Goal: Task Accomplishment & Management: Use online tool/utility

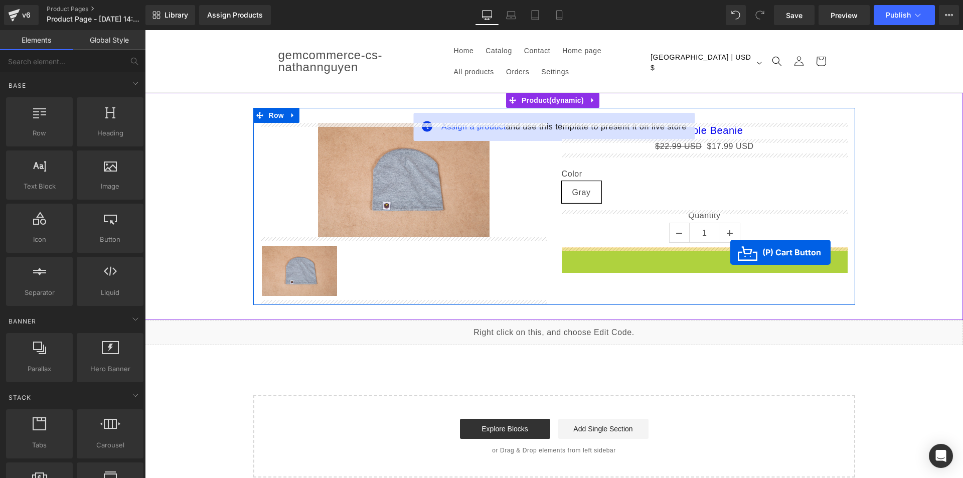
drag, startPoint x: 690, startPoint y: 258, endPoint x: 730, endPoint y: 252, distance: 40.1
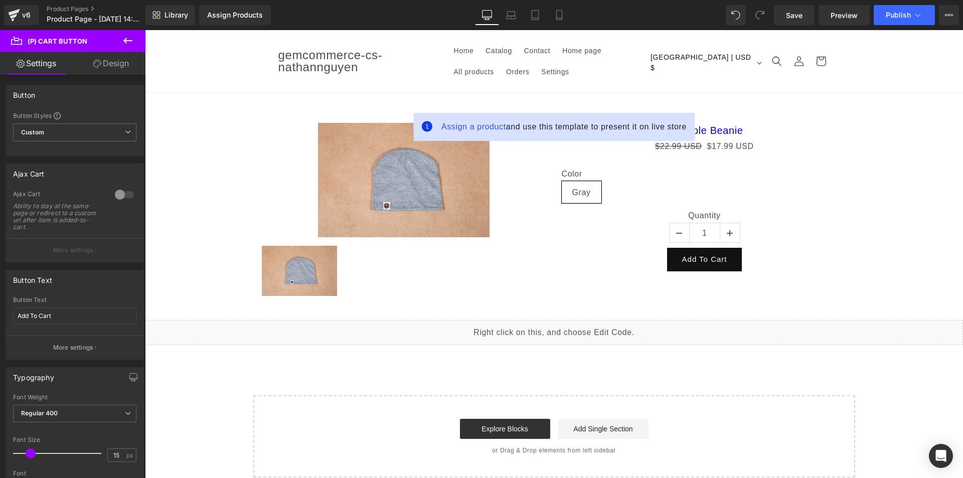
click at [125, 40] on icon at bounding box center [127, 41] width 9 height 6
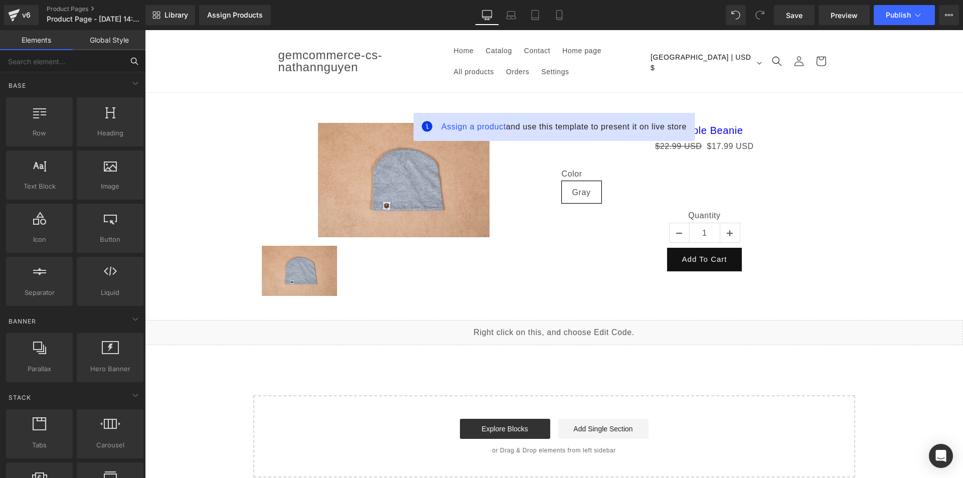
click at [61, 66] on input "text" at bounding box center [61, 61] width 123 height 22
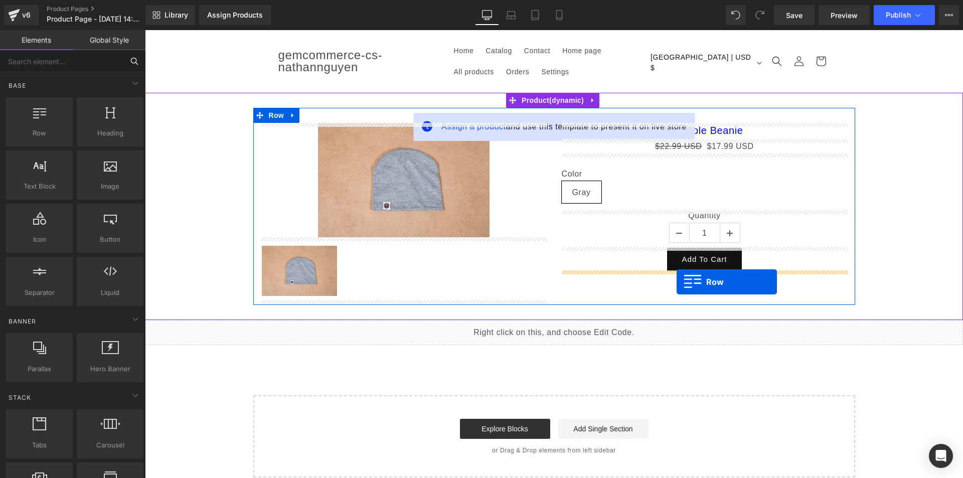
drag, startPoint x: 184, startPoint y: 160, endPoint x: 677, endPoint y: 282, distance: 508.0
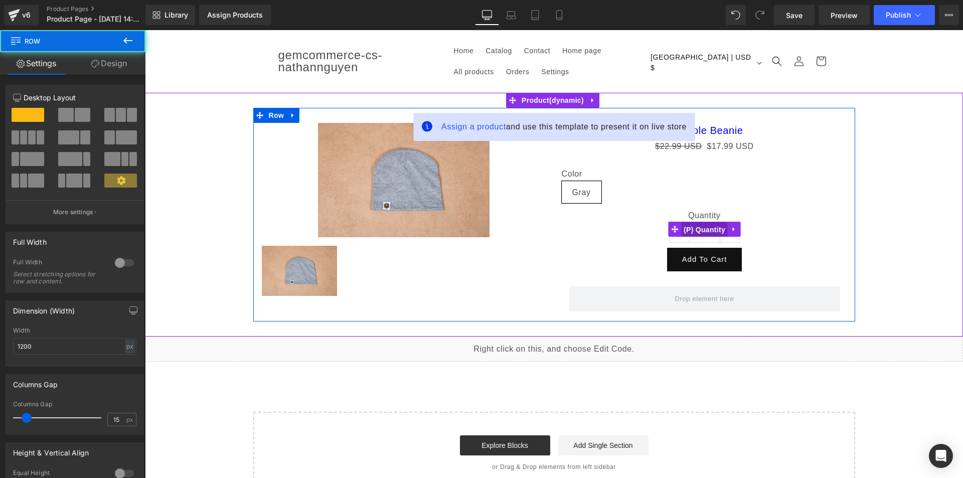
click at [700, 228] on span "(P) Quantity" at bounding box center [704, 229] width 47 height 15
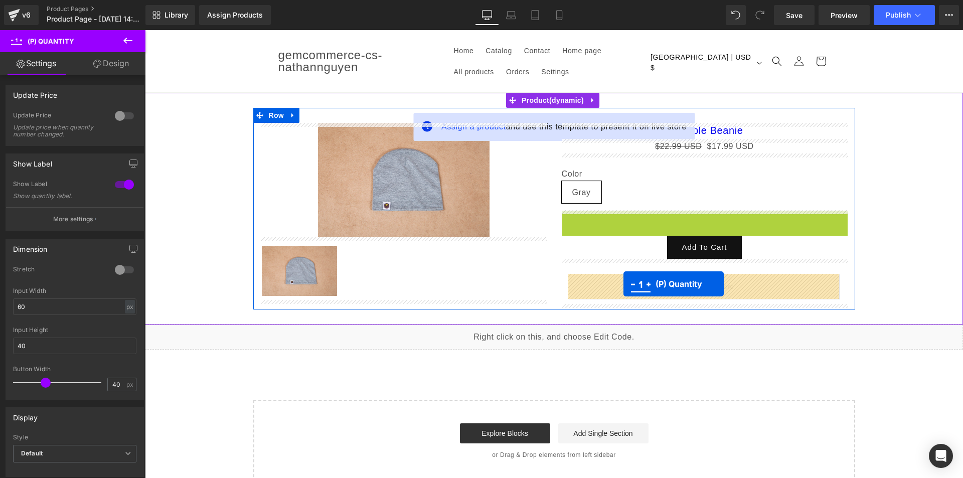
drag, startPoint x: 700, startPoint y: 228, endPoint x: 624, endPoint y: 284, distance: 94.8
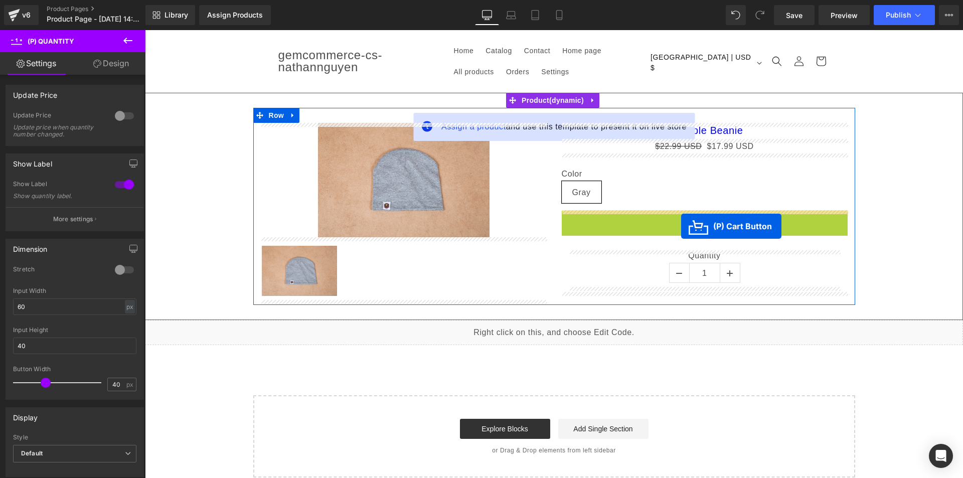
drag, startPoint x: 715, startPoint y: 221, endPoint x: 657, endPoint y: 236, distance: 60.0
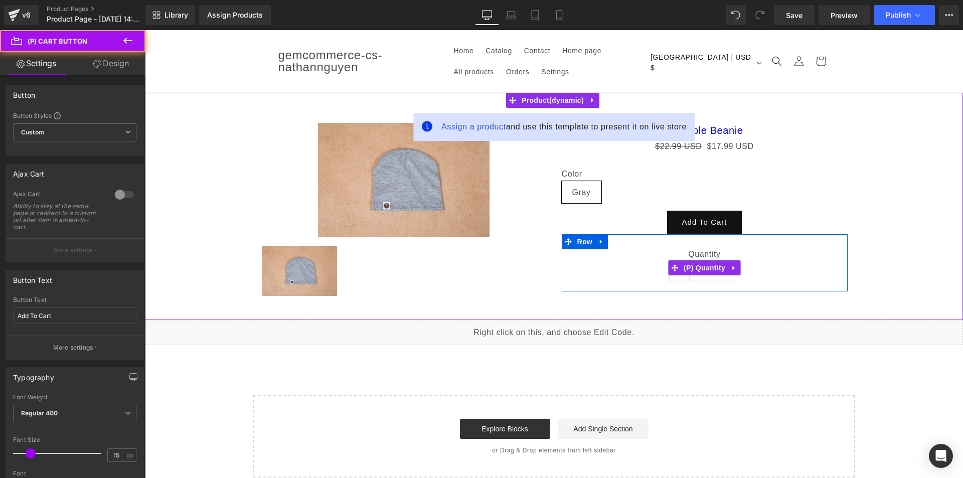
click at [642, 264] on div "Quantity 1" at bounding box center [704, 267] width 271 height 37
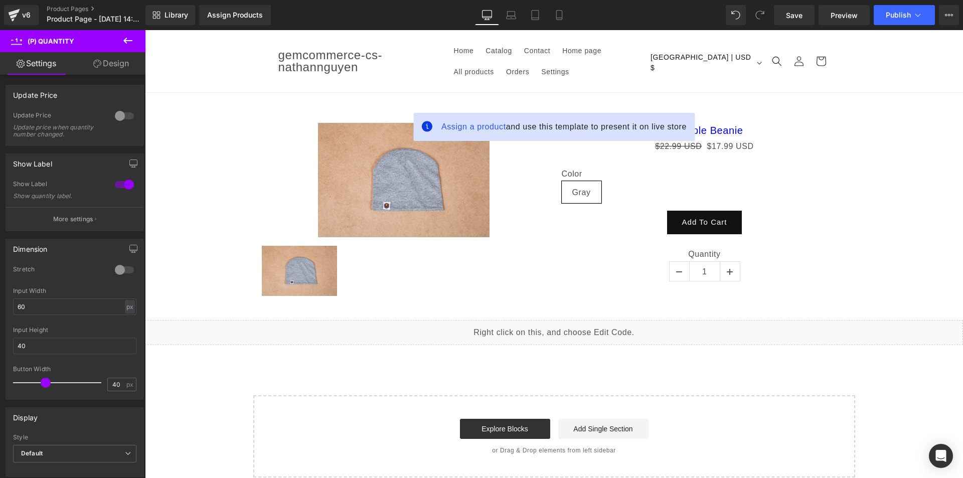
click at [92, 69] on link "Design" at bounding box center [111, 63] width 73 height 23
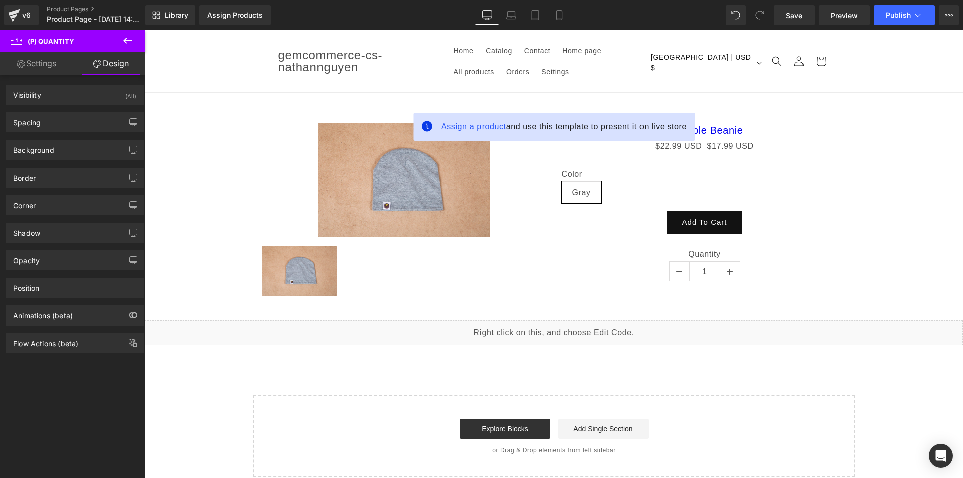
click at [36, 62] on link "Settings" at bounding box center [36, 63] width 73 height 23
type input "75"
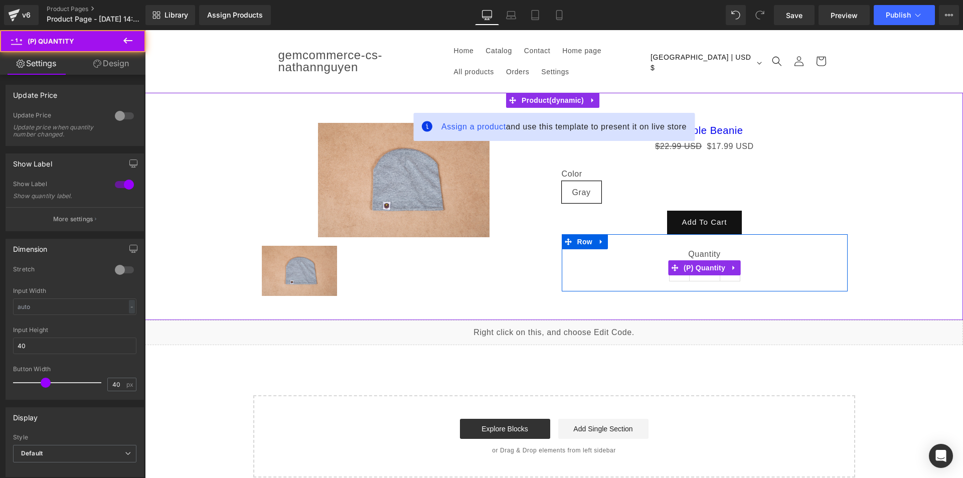
click at [615, 265] on div "Quantity 1" at bounding box center [704, 267] width 271 height 37
click at [578, 247] on span "Row" at bounding box center [585, 241] width 20 height 15
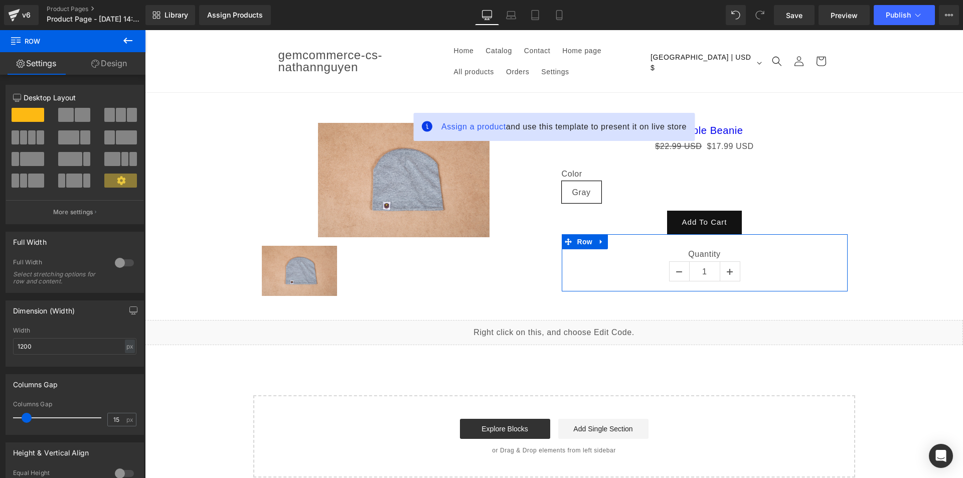
click at [80, 122] on div at bounding box center [75, 119] width 47 height 22
click at [76, 112] on span at bounding box center [83, 115] width 16 height 14
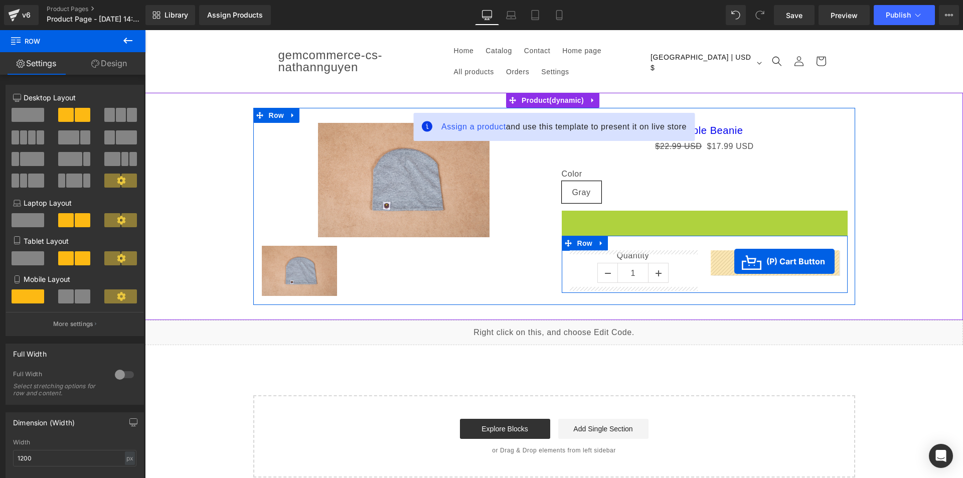
drag, startPoint x: 698, startPoint y: 227, endPoint x: 734, endPoint y: 261, distance: 50.4
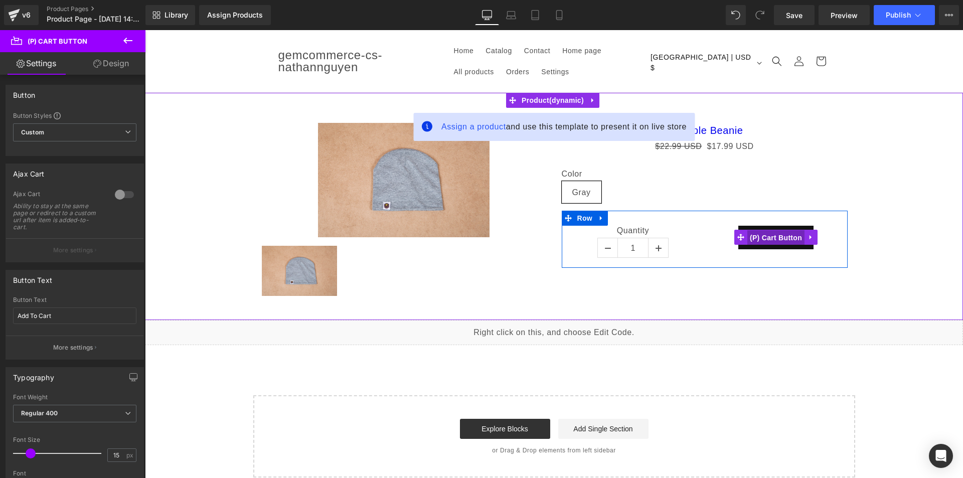
click at [761, 234] on span "(P) Cart Button" at bounding box center [775, 237] width 57 height 15
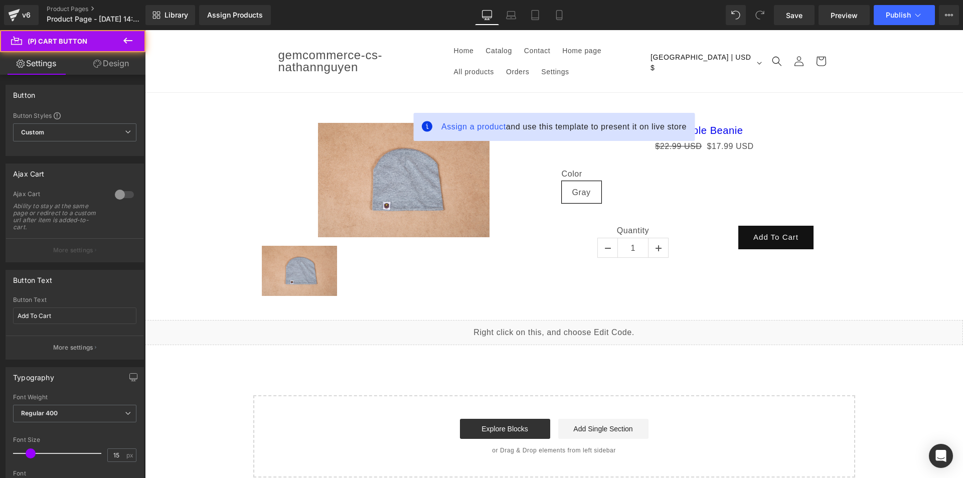
drag, startPoint x: 98, startPoint y: 68, endPoint x: 95, endPoint y: 90, distance: 22.2
click at [98, 68] on link "Design" at bounding box center [111, 63] width 73 height 23
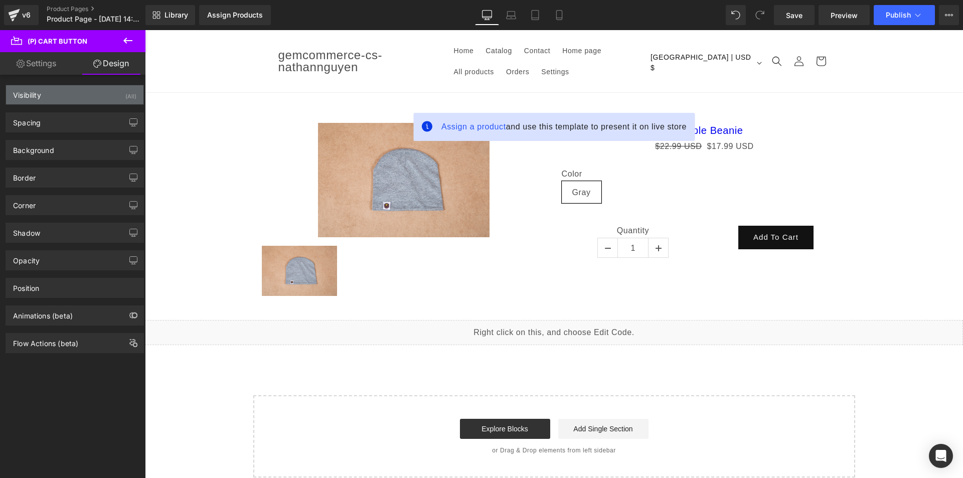
type input "0"
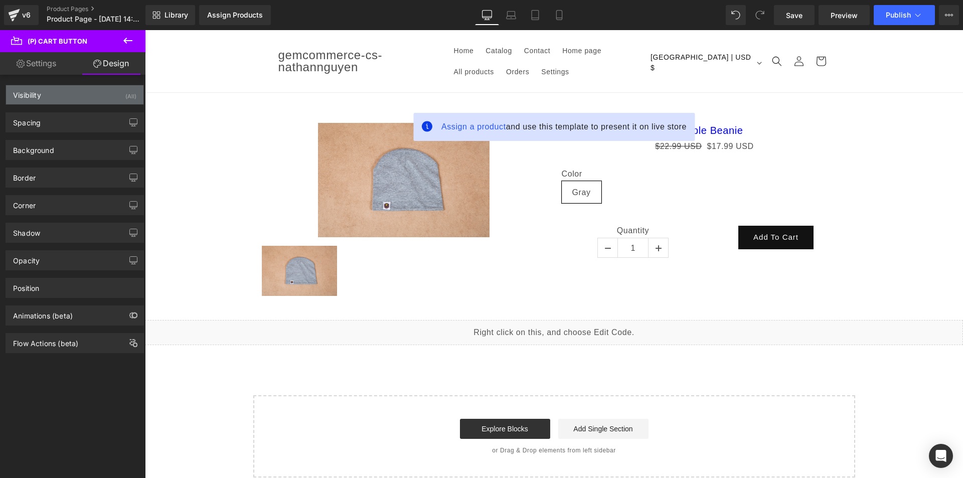
type input "30"
type input "0"
type input "30"
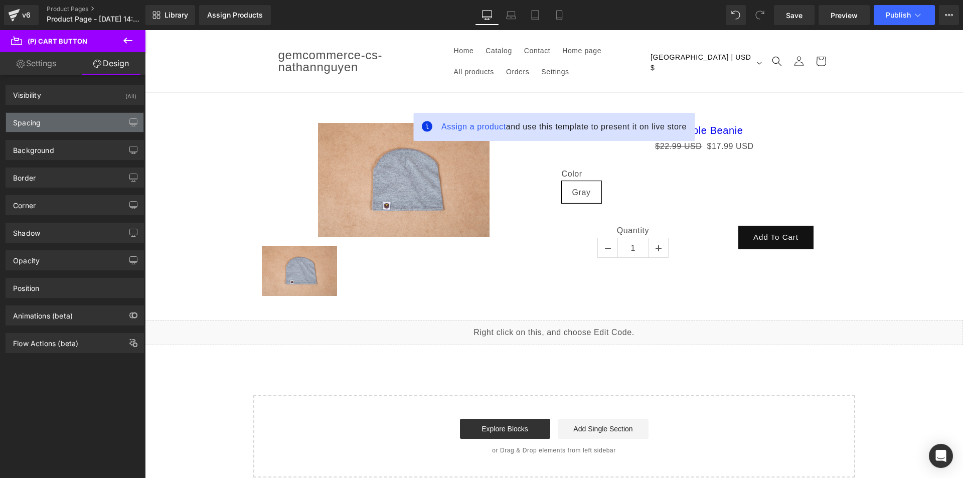
click at [90, 119] on div "Spacing" at bounding box center [74, 122] width 137 height 19
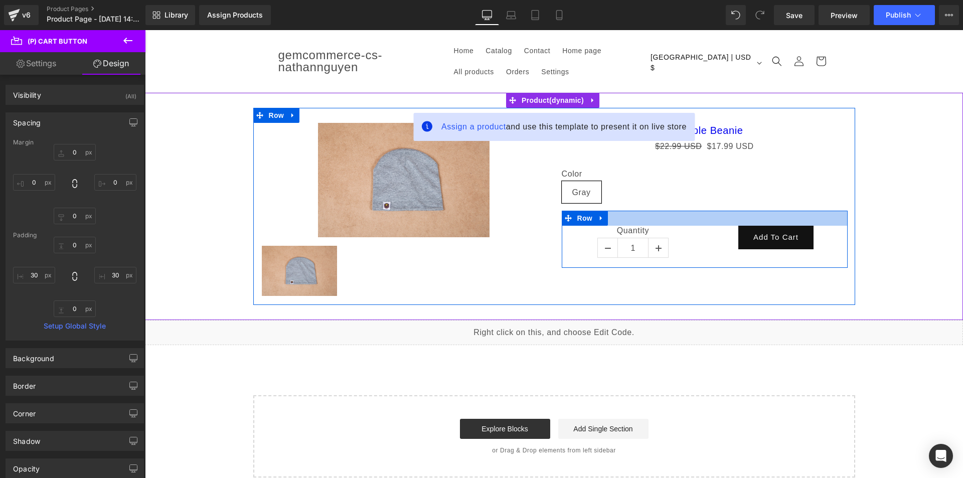
click at [701, 216] on div at bounding box center [705, 218] width 286 height 15
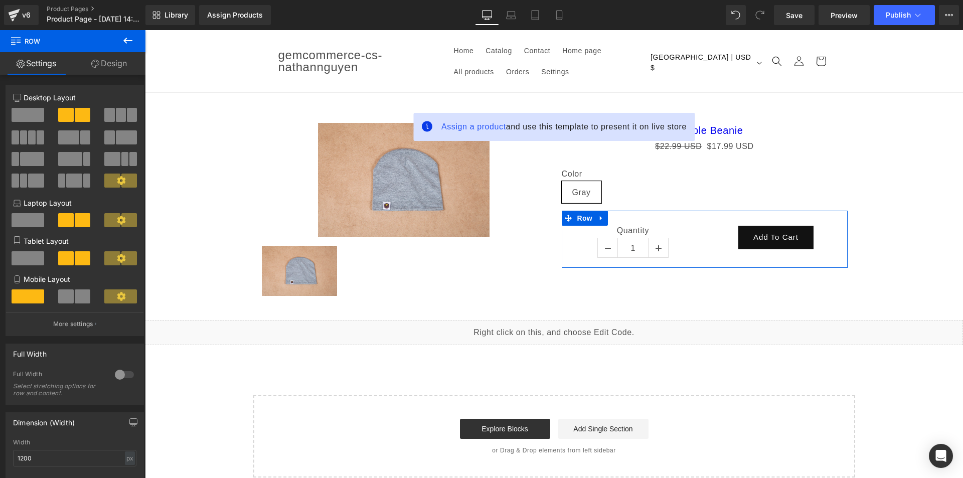
click at [98, 60] on link "Design" at bounding box center [109, 63] width 73 height 23
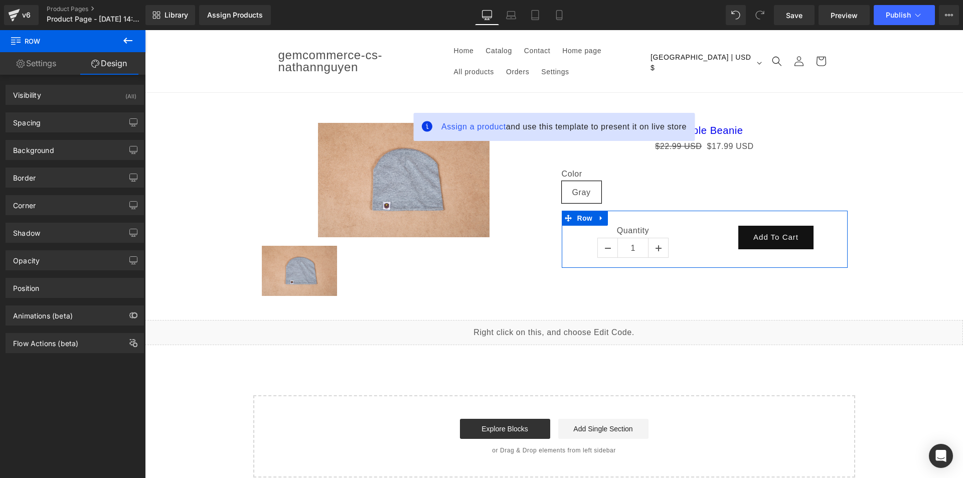
type input "0"
type input "30"
type input "0"
type input "10"
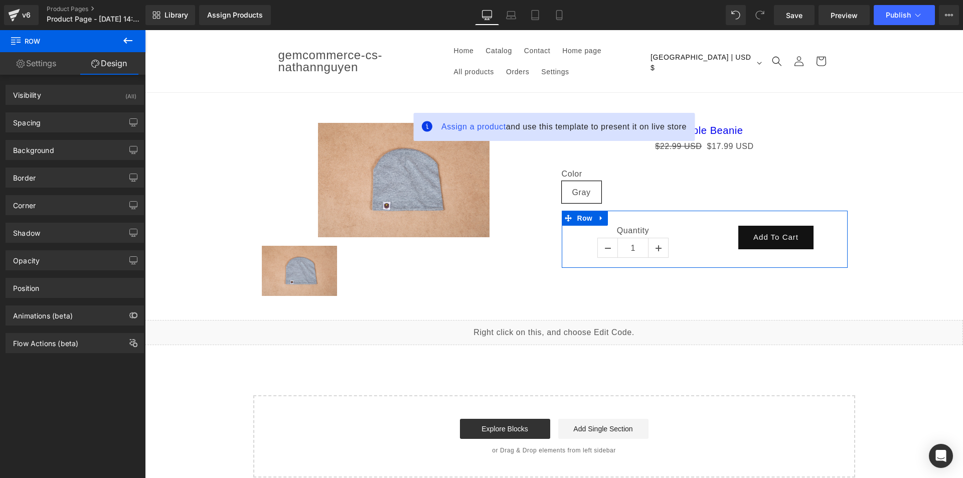
type input "0"
click at [68, 120] on div "Spacing" at bounding box center [74, 122] width 137 height 19
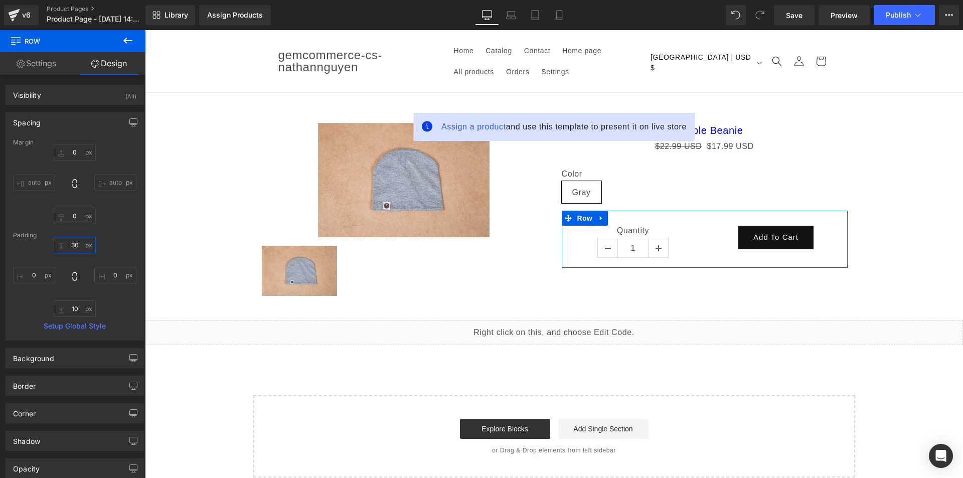
click at [79, 246] on input "30" at bounding box center [75, 245] width 42 height 17
type input "0"
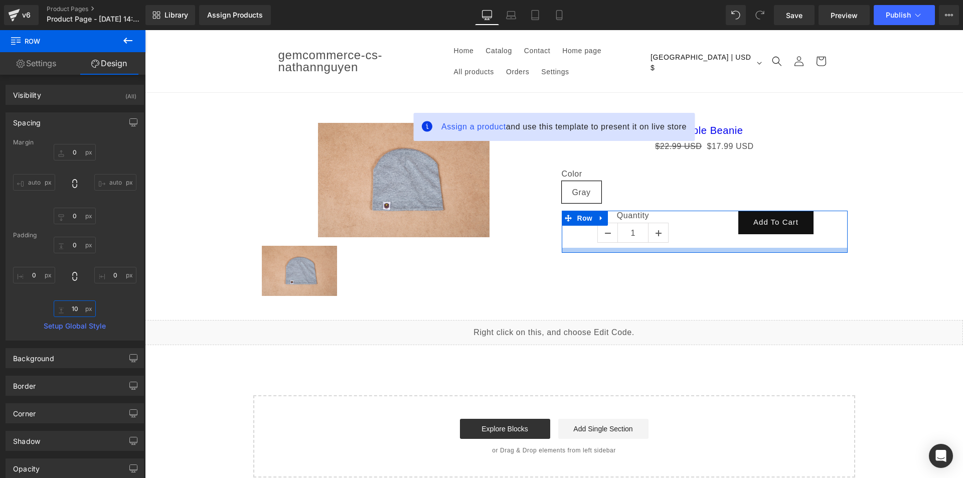
click at [80, 309] on input "10" at bounding box center [75, 308] width 42 height 17
type input "0"
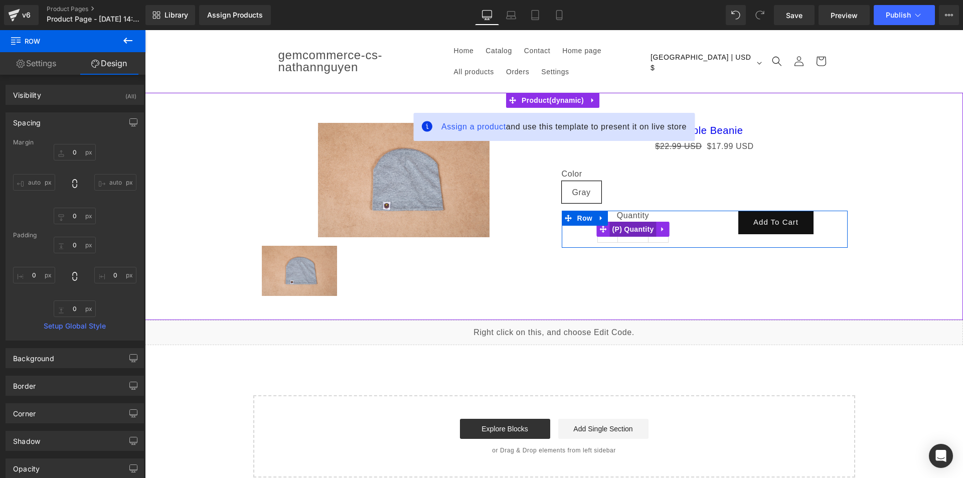
click at [636, 227] on span "(P) Quantity" at bounding box center [633, 229] width 47 height 15
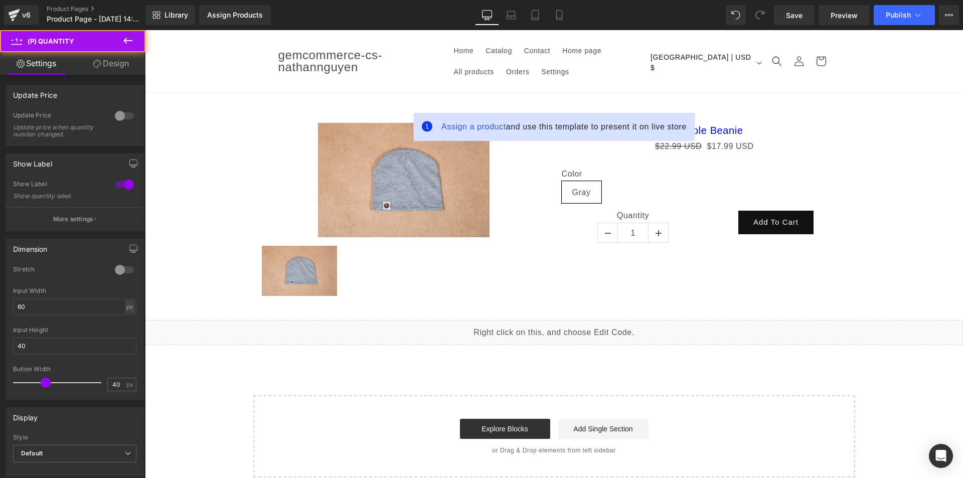
click at [101, 72] on link "Design" at bounding box center [111, 63] width 73 height 23
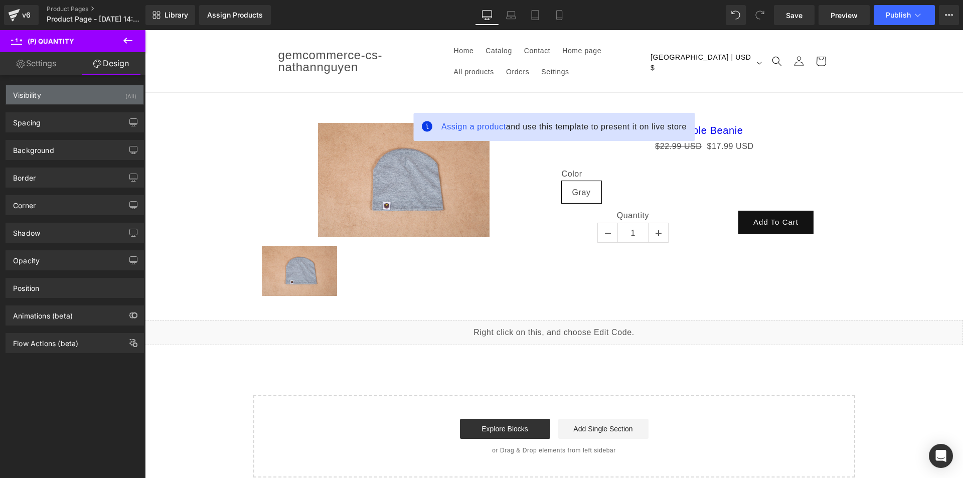
click at [92, 102] on div "Visibility (All)" at bounding box center [74, 94] width 137 height 19
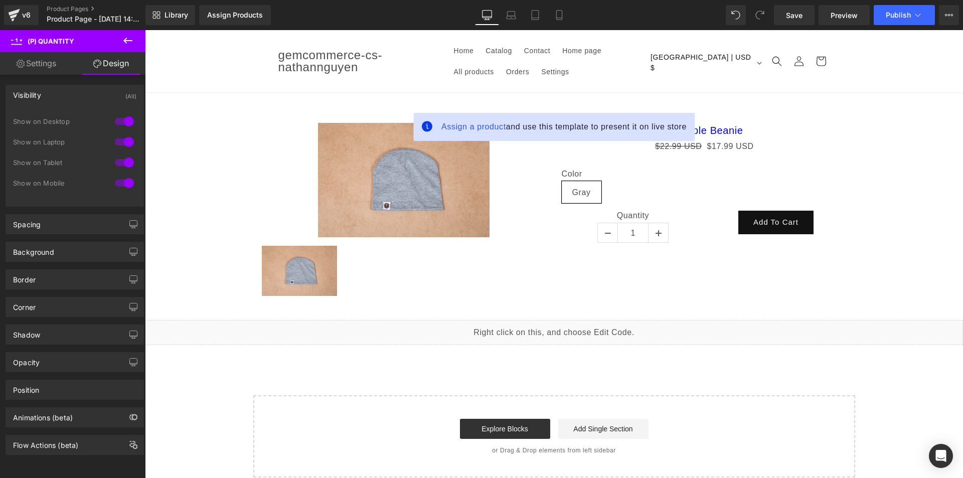
click at [76, 211] on div "Spacing Margin 0px 0 0px 0 0px 0 0px 0 Padding 0px 0 0px 0 0px 0 0px 0 Setup Gl…" at bounding box center [75, 221] width 150 height 28
click at [76, 221] on div "Spacing" at bounding box center [74, 224] width 137 height 19
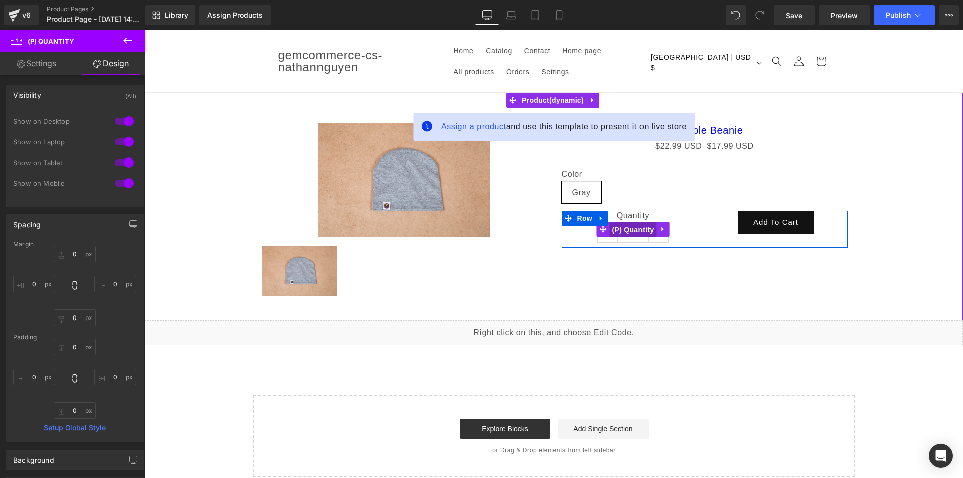
click at [630, 231] on span "(P) Quantity" at bounding box center [633, 229] width 47 height 15
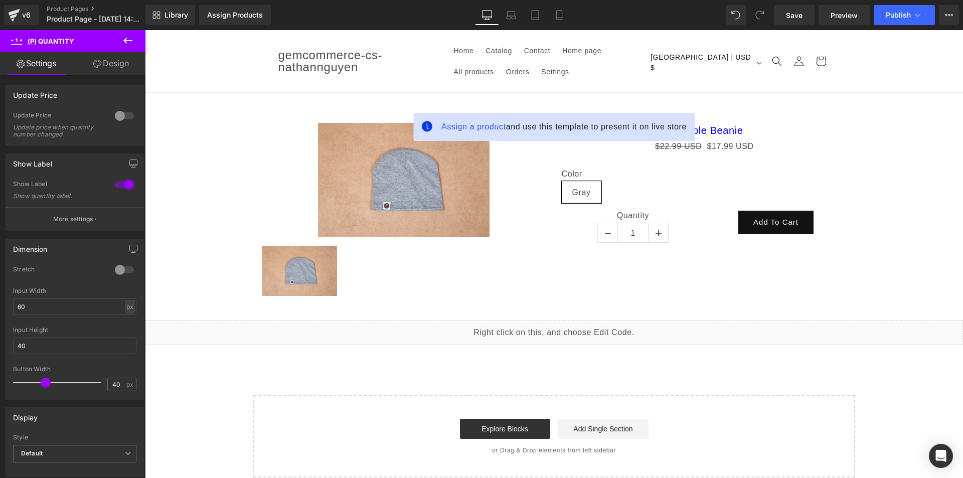
click at [99, 67] on icon at bounding box center [97, 64] width 8 height 8
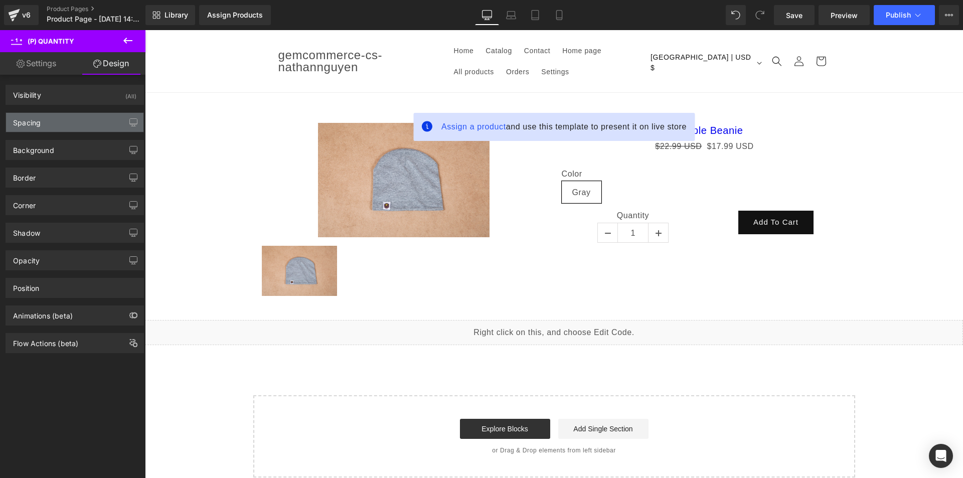
click at [52, 121] on div "Spacing" at bounding box center [74, 122] width 137 height 19
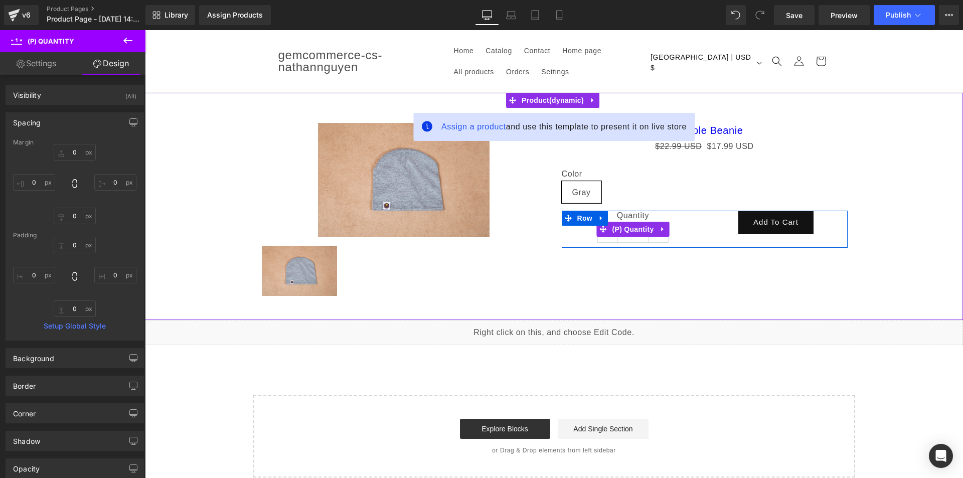
click at [688, 220] on label "Quantity" at bounding box center [633, 217] width 128 height 12
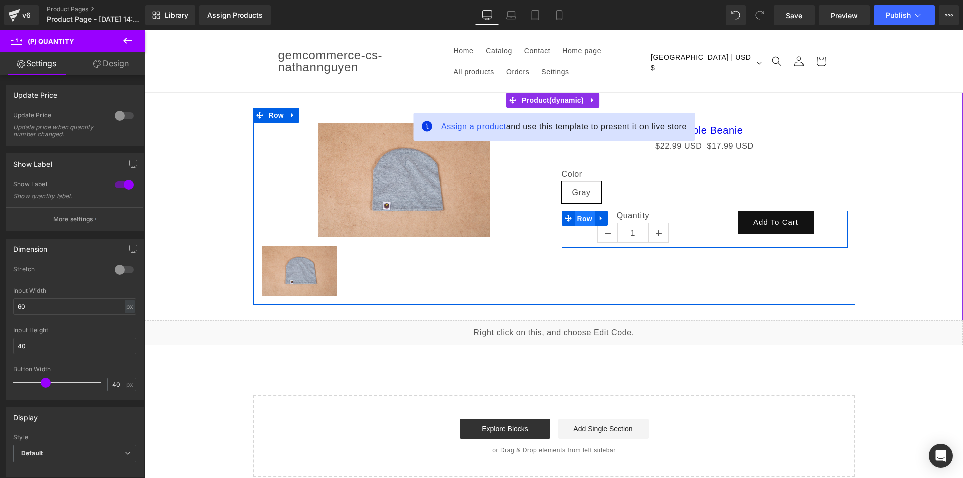
click at [588, 221] on span "Row" at bounding box center [585, 218] width 20 height 15
